Goal: Task Accomplishment & Management: Manage account settings

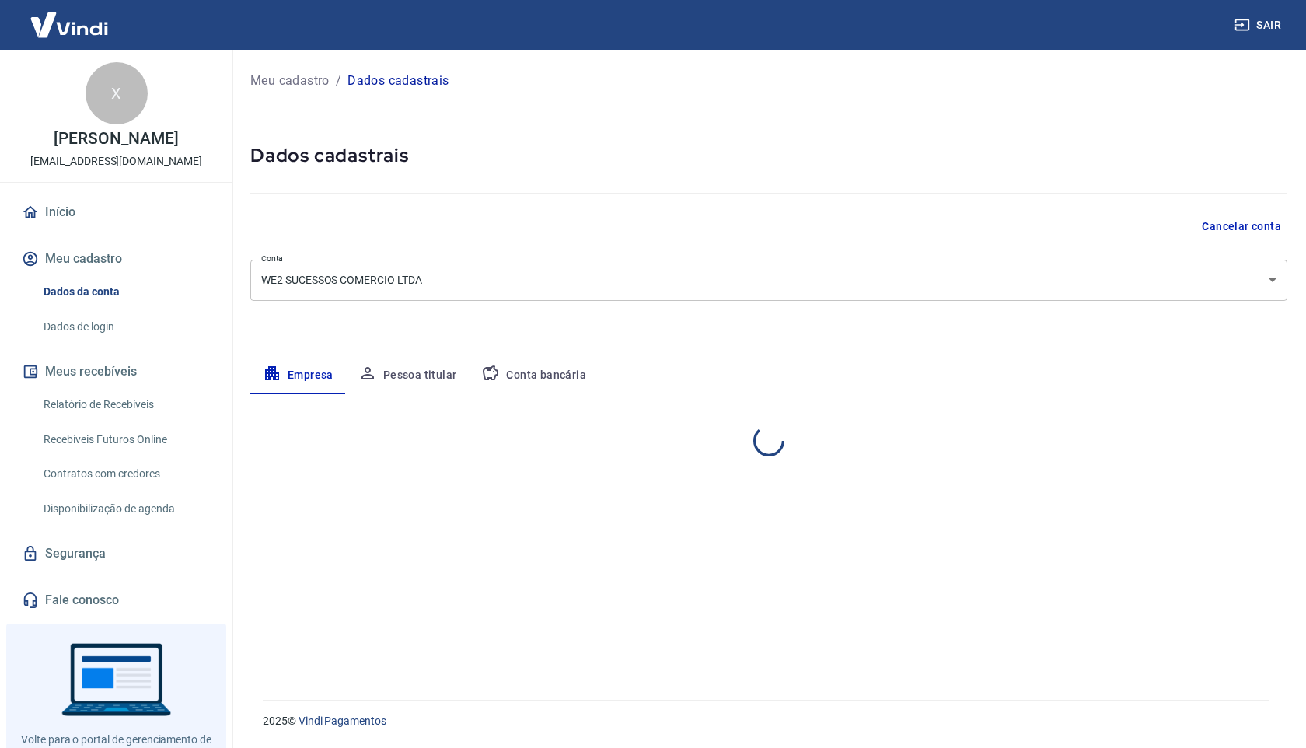
select select "SP"
select select "business"
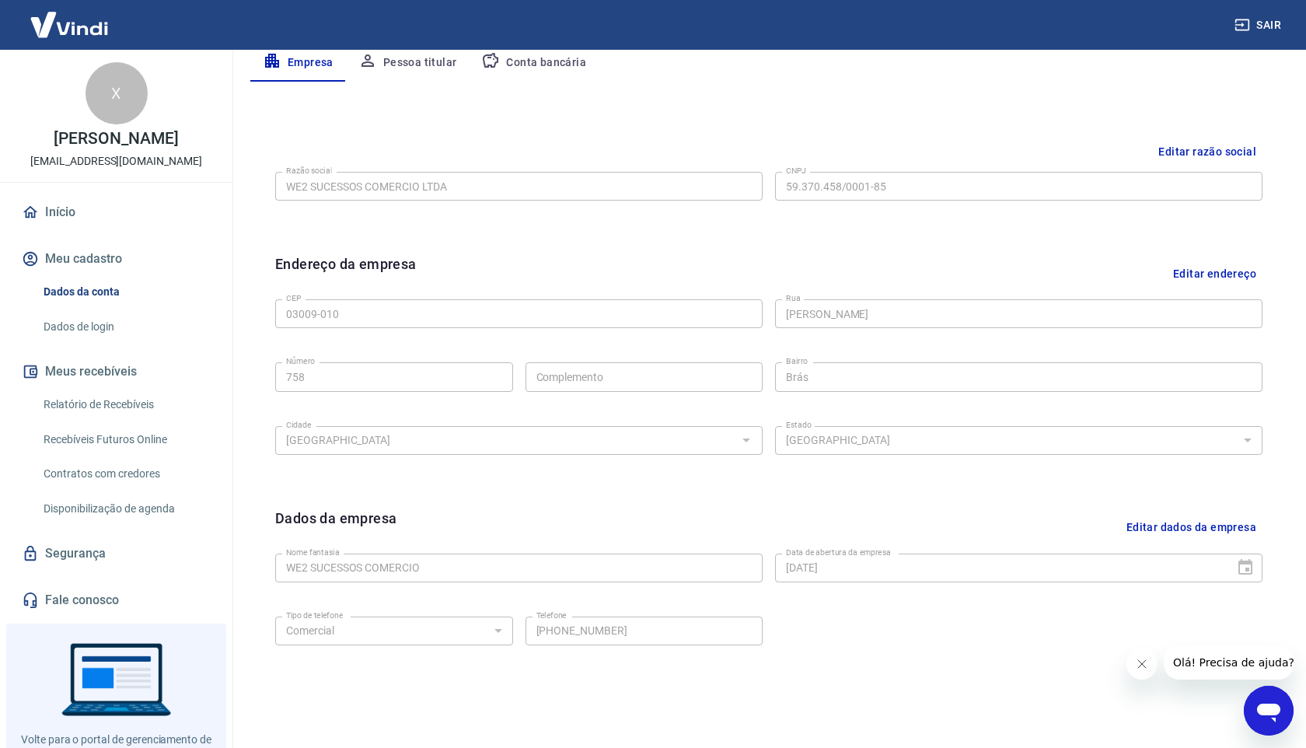
scroll to position [373, 0]
